Goal: Find specific fact

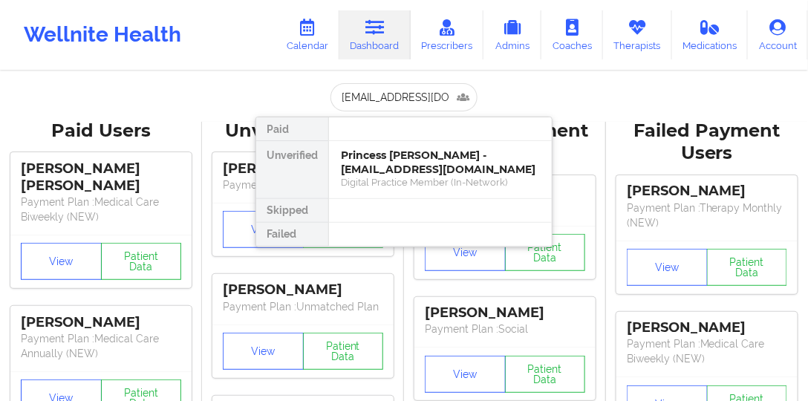
click at [392, 153] on div "Princess [PERSON_NAME] - [EMAIL_ADDRESS][DOMAIN_NAME]" at bounding box center [440, 162] width 199 height 27
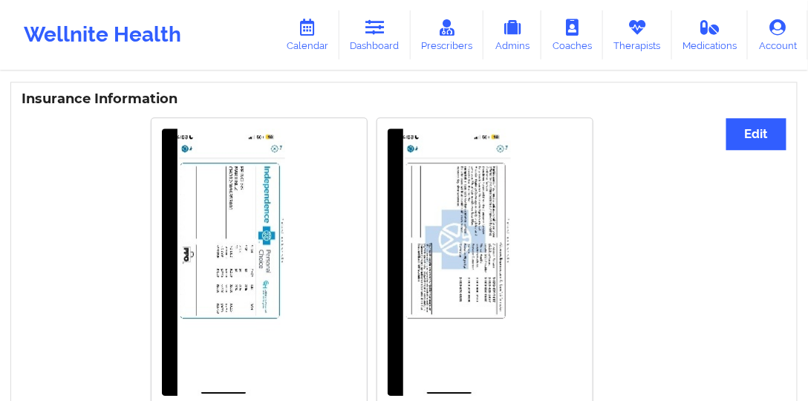
scroll to position [830, 0]
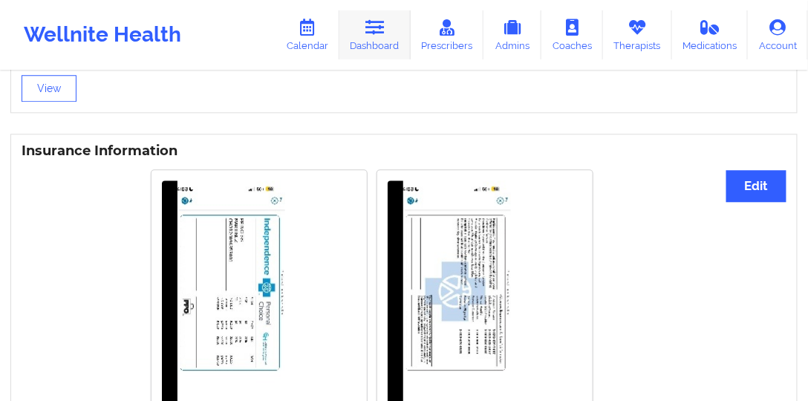
click at [383, 43] on link "Dashboard" at bounding box center [375, 34] width 71 height 49
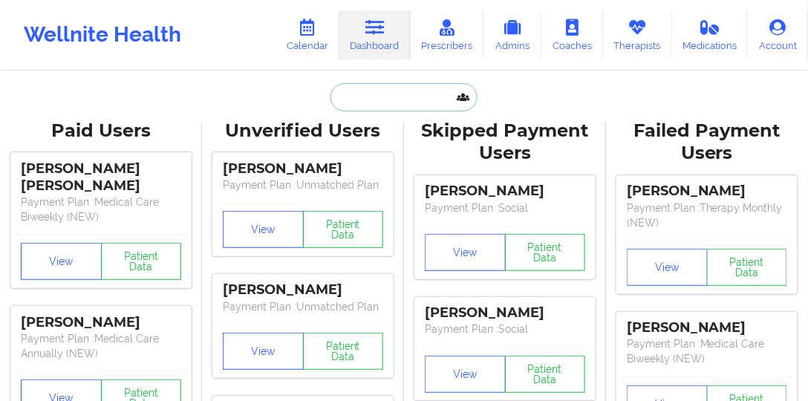
paste input "[EMAIL_ADDRESS][DOMAIN_NAME]"
type input "[EMAIL_ADDRESS][DOMAIN_NAME]"
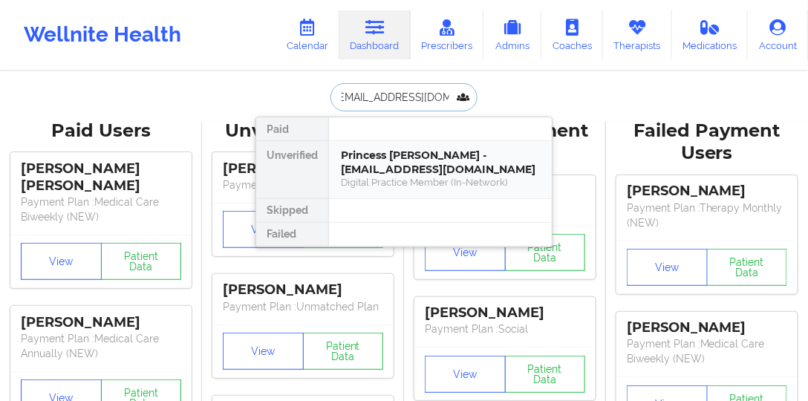
click at [421, 146] on div "Princess [PERSON_NAME] - [EMAIL_ADDRESS][DOMAIN_NAME] Digital Practice Member (…" at bounding box center [440, 169] width 223 height 57
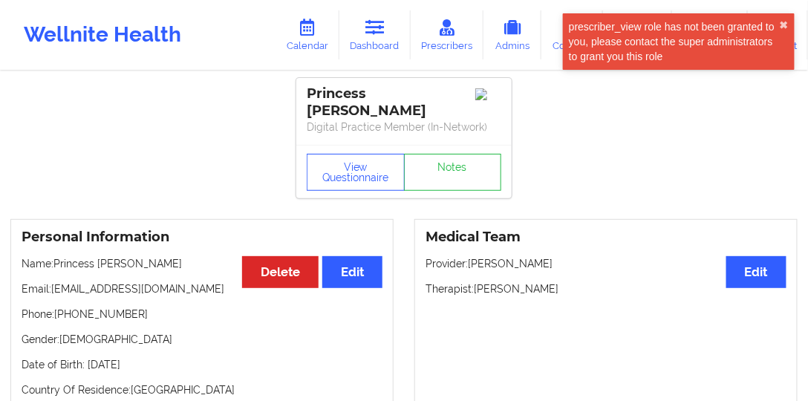
click at [359, 60] on div "Wellnite Health Calendar Dashboard Prescribers Admins Coaches Therapists Medica…" at bounding box center [404, 34] width 808 height 59
click at [374, 43] on link "Dashboard" at bounding box center [375, 34] width 71 height 49
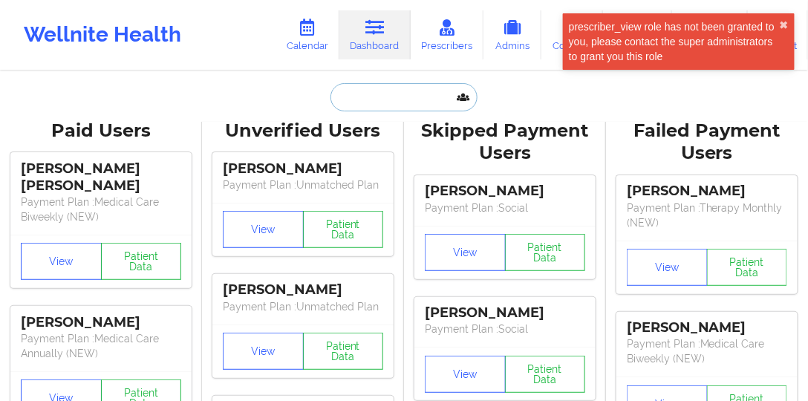
paste input "[EMAIL_ADDRESS][DOMAIN_NAME]"
type input "[EMAIL_ADDRESS][DOMAIN_NAME]"
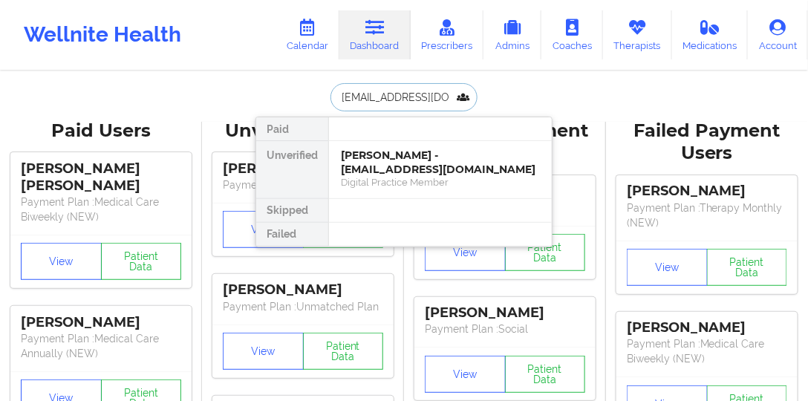
scroll to position [0, 7]
click at [393, 181] on div "Digital Practice Member" at bounding box center [440, 182] width 199 height 13
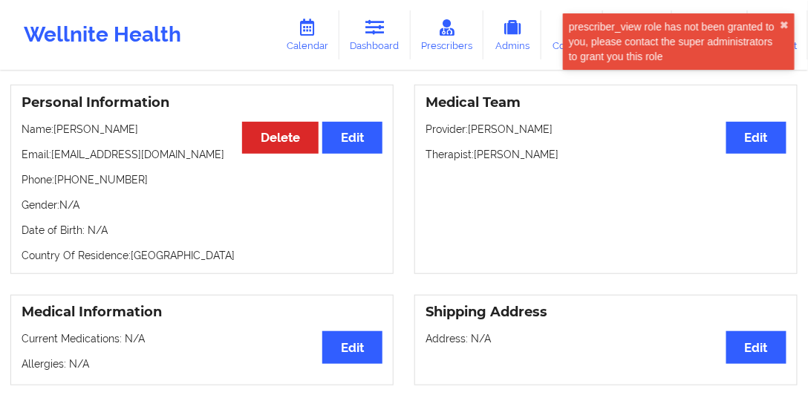
scroll to position [127, 0]
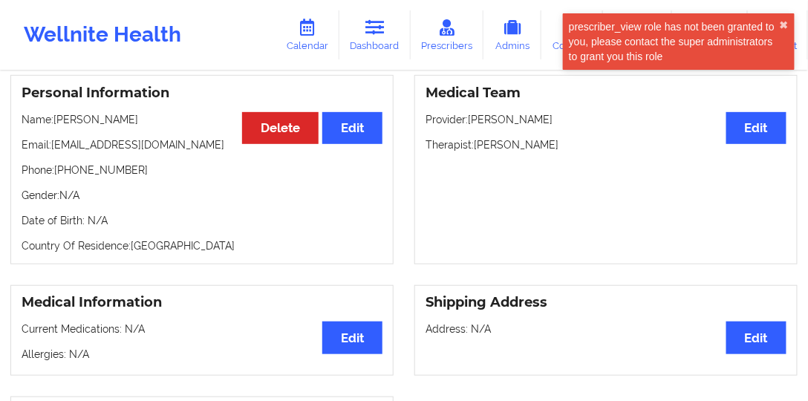
click at [104, 167] on p "Phone: [PHONE_NUMBER]" at bounding box center [202, 170] width 361 height 15
copy p "17163488216"
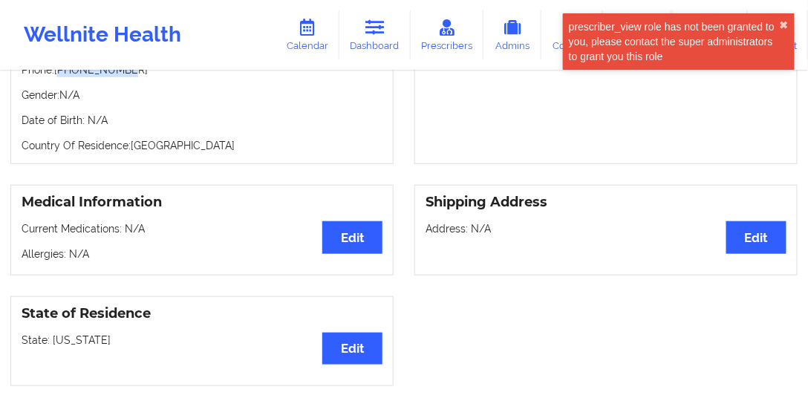
scroll to position [169, 0]
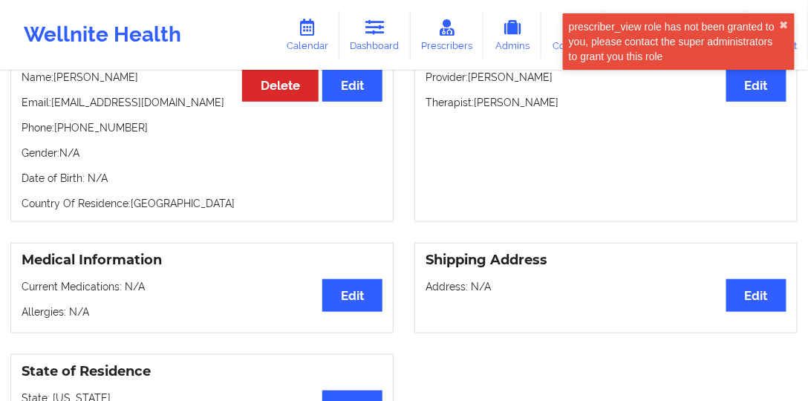
click at [90, 78] on p "Name: [PERSON_NAME]" at bounding box center [202, 77] width 361 height 15
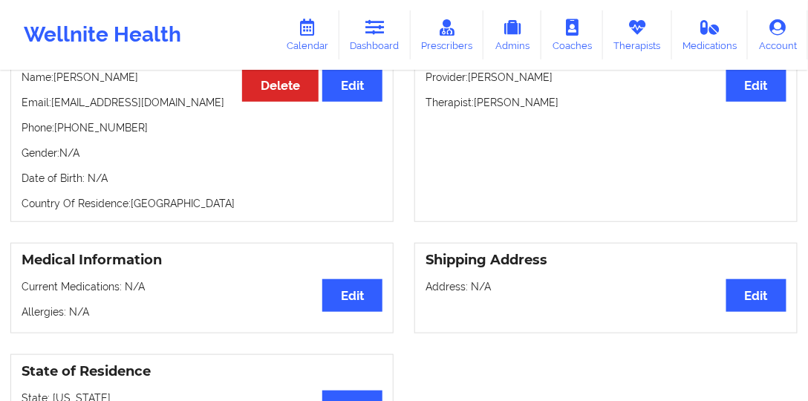
click at [86, 80] on p "Name: [PERSON_NAME]" at bounding box center [202, 77] width 361 height 15
copy p "[PERSON_NAME]"
